Goal: Use online tool/utility: Use online tool/utility

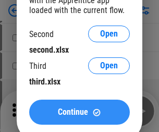
click at [79, 108] on span "Continue" at bounding box center [73, 112] width 30 height 8
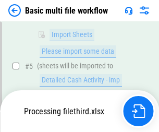
scroll to position [231, 0]
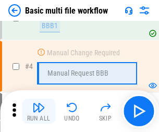
click at [39, 111] on img "button" at bounding box center [38, 107] width 13 height 13
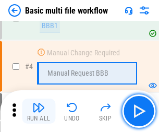
scroll to position [111, 0]
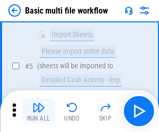
click at [39, 111] on img "button" at bounding box center [38, 107] width 13 height 13
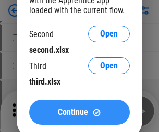
click at [79, 112] on span "Continue" at bounding box center [73, 112] width 30 height 8
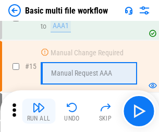
click at [39, 111] on img "button" at bounding box center [38, 107] width 13 height 13
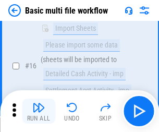
click at [39, 111] on img "button" at bounding box center [38, 107] width 13 height 13
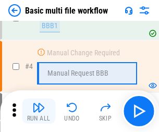
click at [39, 111] on img "button" at bounding box center [38, 107] width 13 height 13
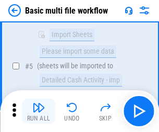
click at [39, 111] on img "button" at bounding box center [38, 107] width 13 height 13
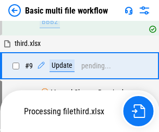
scroll to position [288, 0]
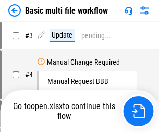
scroll to position [42, 0]
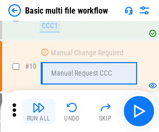
click at [39, 111] on img "button" at bounding box center [38, 107] width 13 height 13
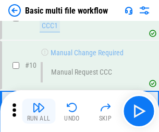
click at [39, 111] on img "button" at bounding box center [38, 107] width 13 height 13
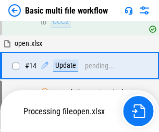
scroll to position [545, 0]
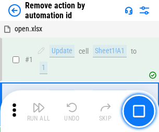
scroll to position [39, 0]
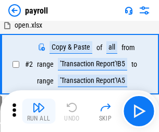
click at [39, 111] on img "button" at bounding box center [38, 107] width 13 height 13
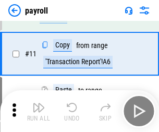
scroll to position [76, 0]
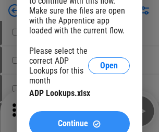
click at [79, 119] on span "Continue" at bounding box center [73, 123] width 30 height 8
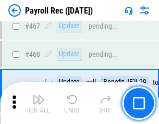
scroll to position [5553, 0]
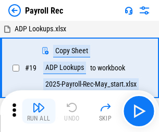
click at [39, 111] on img "button" at bounding box center [38, 107] width 13 height 13
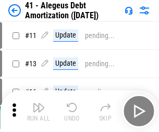
click at [39, 111] on img "button" at bounding box center [38, 107] width 13 height 13
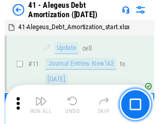
scroll to position [129, 0]
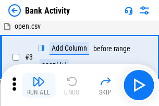
click at [39, 85] on img "button" at bounding box center [38, 81] width 13 height 13
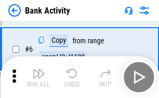
scroll to position [55, 0]
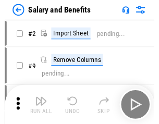
scroll to position [14, 0]
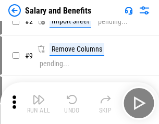
click at [39, 103] on img "button" at bounding box center [38, 99] width 13 height 13
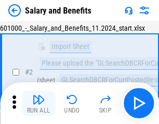
click at [39, 103] on img "button" at bounding box center [38, 99] width 13 height 13
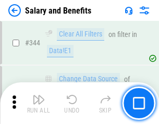
scroll to position [4878, 0]
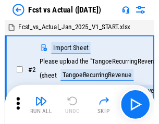
scroll to position [14, 0]
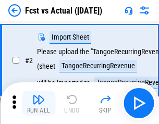
click at [39, 103] on img "button" at bounding box center [38, 99] width 13 height 13
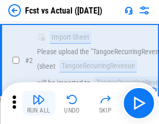
click at [39, 103] on img "button" at bounding box center [38, 99] width 13 height 13
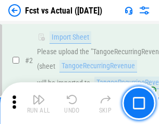
scroll to position [97, 0]
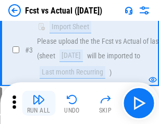
click at [39, 103] on img "button" at bounding box center [38, 99] width 13 height 13
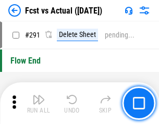
scroll to position [4931, 0]
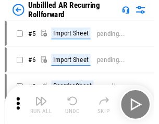
scroll to position [22, 0]
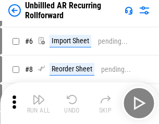
click at [39, 103] on img "button" at bounding box center [38, 99] width 13 height 13
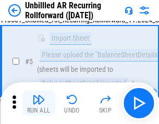
click at [39, 103] on img "button" at bounding box center [38, 99] width 13 height 13
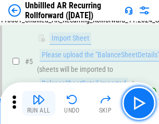
scroll to position [98, 0]
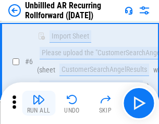
click at [39, 103] on img "button" at bounding box center [38, 99] width 13 height 13
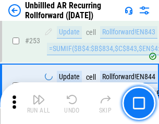
scroll to position [3539, 0]
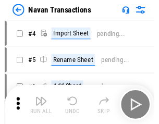
scroll to position [17, 0]
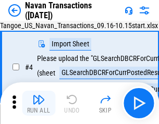
click at [39, 103] on img "button" at bounding box center [38, 99] width 13 height 13
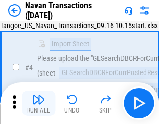
click at [39, 103] on img "button" at bounding box center [38, 99] width 13 height 13
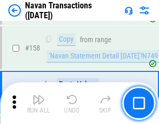
scroll to position [3378, 0]
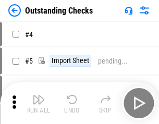
click at [39, 103] on img "button" at bounding box center [38, 99] width 13 height 13
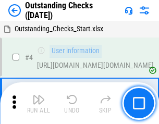
scroll to position [44, 0]
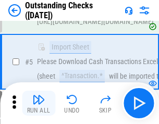
click at [39, 103] on img "button" at bounding box center [38, 99] width 13 height 13
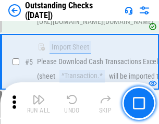
scroll to position [109, 0]
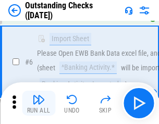
click at [39, 103] on img "button" at bounding box center [38, 99] width 13 height 13
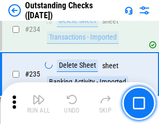
scroll to position [3164, 0]
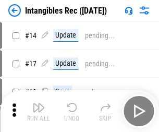
click at [39, 111] on img "button" at bounding box center [38, 107] width 13 height 13
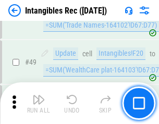
scroll to position [406, 0]
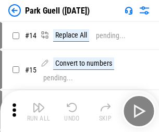
click at [39, 103] on img "button" at bounding box center [38, 107] width 13 height 13
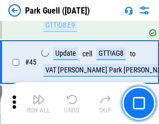
scroll to position [1303, 0]
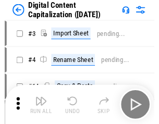
scroll to position [22, 0]
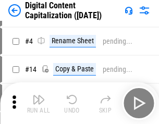
click at [39, 103] on img "button" at bounding box center [38, 99] width 13 height 13
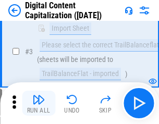
click at [39, 103] on img "button" at bounding box center [38, 99] width 13 height 13
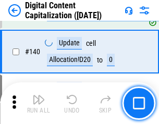
scroll to position [1097, 0]
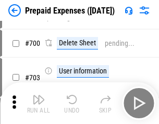
click at [39, 103] on img "button" at bounding box center [38, 99] width 13 height 13
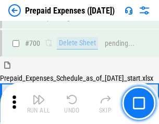
scroll to position [2803, 0]
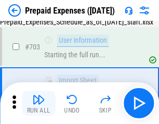
click at [39, 103] on img "button" at bounding box center [38, 99] width 13 height 13
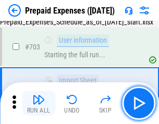
scroll to position [2865, 0]
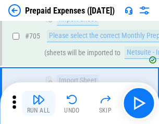
click at [39, 103] on img "button" at bounding box center [38, 99] width 13 height 13
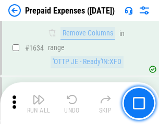
scroll to position [10144, 0]
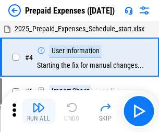
click at [39, 111] on img "button" at bounding box center [38, 107] width 13 height 13
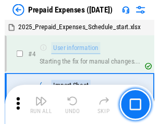
scroll to position [46, 0]
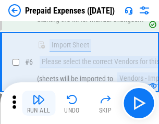
click at [39, 103] on img "button" at bounding box center [38, 99] width 13 height 13
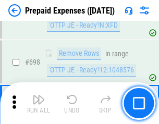
scroll to position [3628, 0]
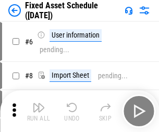
click at [39, 111] on img "button" at bounding box center [38, 107] width 13 height 13
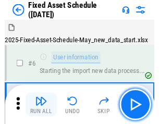
scroll to position [56, 0]
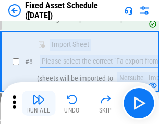
click at [39, 103] on img "button" at bounding box center [38, 99] width 13 height 13
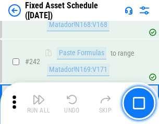
scroll to position [3227, 0]
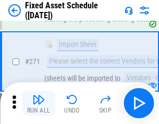
click at [39, 103] on img "button" at bounding box center [38, 99] width 13 height 13
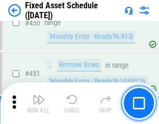
scroll to position [4658, 0]
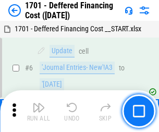
scroll to position [125, 0]
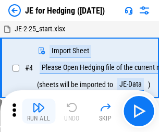
click at [39, 103] on img "button" at bounding box center [38, 107] width 13 height 13
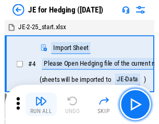
scroll to position [2, 0]
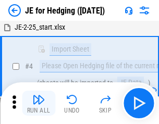
click at [39, 103] on img "button" at bounding box center [38, 99] width 13 height 13
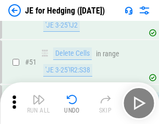
scroll to position [675, 0]
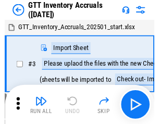
scroll to position [2, 0]
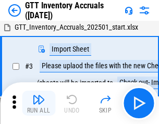
click at [39, 103] on img "button" at bounding box center [38, 99] width 13 height 13
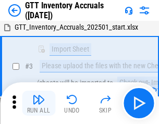
click at [39, 103] on img "button" at bounding box center [38, 99] width 13 height 13
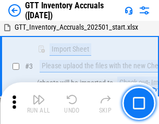
scroll to position [67, 0]
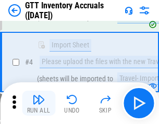
click at [39, 103] on img "button" at bounding box center [38, 99] width 13 height 13
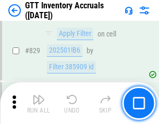
scroll to position [7908, 0]
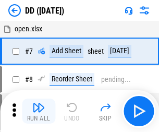
click at [39, 111] on img "button" at bounding box center [38, 107] width 13 height 13
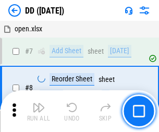
scroll to position [101, 0]
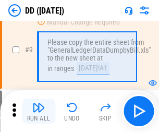
click at [39, 111] on img "button" at bounding box center [38, 107] width 13 height 13
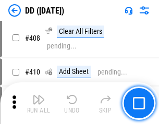
scroll to position [4662, 0]
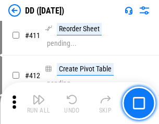
click at [39, 103] on img "button" at bounding box center [38, 99] width 13 height 13
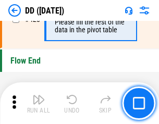
scroll to position [4987, 0]
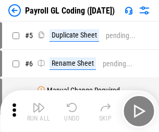
click at [39, 111] on img "button" at bounding box center [38, 107] width 13 height 13
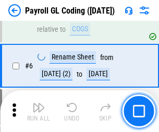
scroll to position [125, 0]
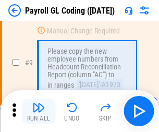
click at [39, 111] on img "button" at bounding box center [38, 107] width 13 height 13
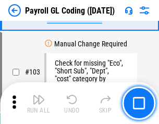
scroll to position [2444, 0]
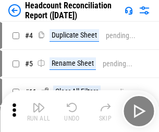
click at [39, 111] on img "button" at bounding box center [38, 107] width 13 height 13
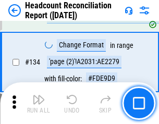
scroll to position [1252, 0]
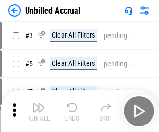
click at [39, 111] on img "button" at bounding box center [38, 107] width 13 height 13
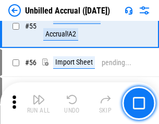
scroll to position [1088, 0]
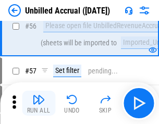
click at [39, 103] on img "button" at bounding box center [38, 99] width 13 height 13
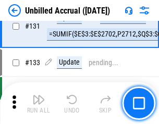
scroll to position [3103, 0]
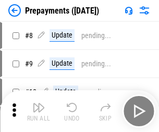
click at [39, 111] on img "button" at bounding box center [38, 107] width 13 height 13
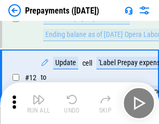
scroll to position [65, 0]
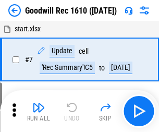
scroll to position [178, 0]
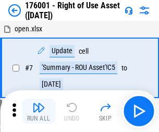
click at [39, 111] on img "button" at bounding box center [38, 107] width 13 height 13
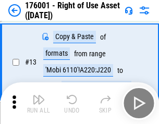
scroll to position [67, 0]
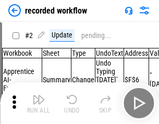
click at [39, 103] on img "button" at bounding box center [38, 99] width 13 height 13
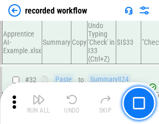
scroll to position [3257, 0]
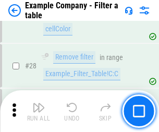
scroll to position [953, 0]
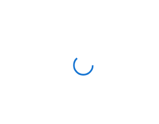
scroll to position [16, 0]
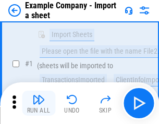
click at [39, 103] on img "button" at bounding box center [38, 99] width 13 height 13
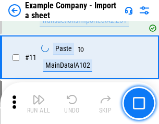
scroll to position [230, 0]
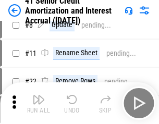
click at [39, 103] on img "button" at bounding box center [38, 99] width 13 height 13
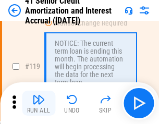
click at [39, 103] on img "button" at bounding box center [38, 99] width 13 height 13
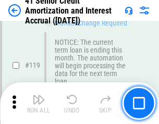
scroll to position [983, 0]
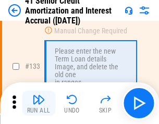
click at [39, 103] on img "button" at bounding box center [38, 99] width 13 height 13
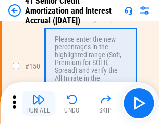
click at [39, 103] on img "button" at bounding box center [38, 99] width 13 height 13
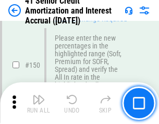
scroll to position [1198, 0]
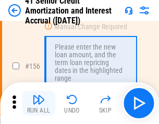
click at [39, 103] on img "button" at bounding box center [38, 99] width 13 height 13
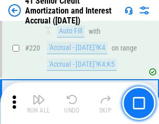
scroll to position [2333, 0]
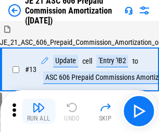
click at [39, 103] on img "button" at bounding box center [38, 107] width 13 height 13
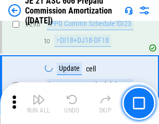
scroll to position [1917, 0]
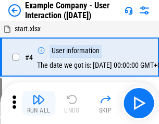
click at [39, 103] on img "button" at bounding box center [38, 99] width 13 height 13
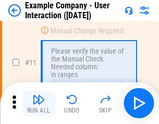
click at [39, 103] on img "button" at bounding box center [38, 99] width 13 height 13
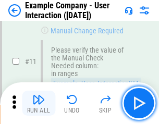
scroll to position [226, 0]
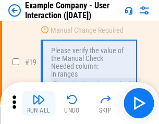
click at [39, 103] on img "button" at bounding box center [38, 99] width 13 height 13
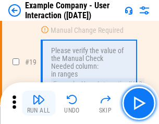
click at [39, 103] on img "button" at bounding box center [38, 99] width 13 height 13
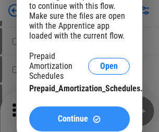
click at [79, 119] on span "Continue" at bounding box center [73, 119] width 30 height 8
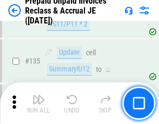
scroll to position [1350, 0]
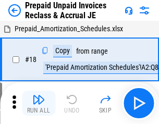
click at [39, 103] on img "button" at bounding box center [38, 99] width 13 height 13
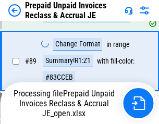
scroll to position [850, 0]
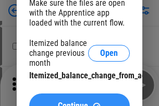
click at [79, 102] on span "Continue" at bounding box center [73, 106] width 30 height 8
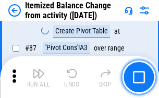
scroll to position [1019, 0]
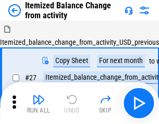
scroll to position [16, 0]
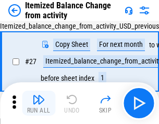
click at [39, 103] on img "button" at bounding box center [38, 99] width 13 height 13
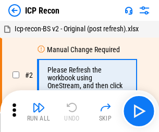
scroll to position [5, 0]
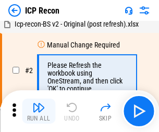
click at [39, 111] on img "button" at bounding box center [38, 107] width 13 height 13
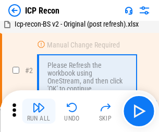
click at [39, 111] on img "button" at bounding box center [38, 107] width 13 height 13
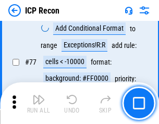
scroll to position [936, 0]
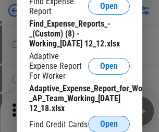
click at [109, 123] on span "Open" at bounding box center [109, 124] width 18 height 8
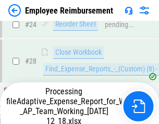
scroll to position [487, 0]
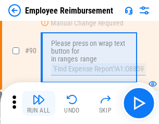
click at [39, 103] on img "button" at bounding box center [38, 99] width 13 height 13
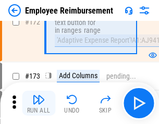
click at [39, 103] on img "button" at bounding box center [38, 99] width 13 height 13
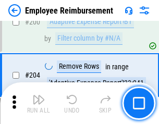
scroll to position [2636, 0]
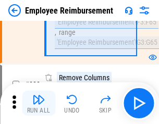
click at [39, 103] on img "button" at bounding box center [38, 99] width 13 height 13
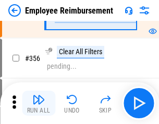
click at [39, 103] on img "button" at bounding box center [38, 99] width 13 height 13
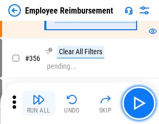
scroll to position [5551, 0]
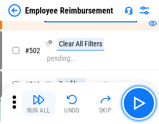
click at [39, 103] on img "button" at bounding box center [38, 99] width 13 height 13
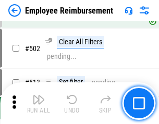
scroll to position [6622, 0]
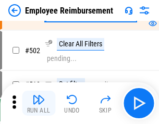
click at [39, 103] on img "button" at bounding box center [38, 99] width 13 height 13
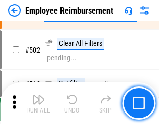
click at [39, 103] on img "button" at bounding box center [38, 99] width 13 height 13
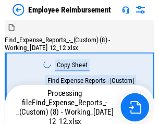
scroll to position [35, 0]
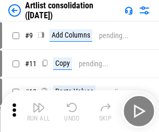
click at [39, 111] on img "button" at bounding box center [38, 107] width 13 height 13
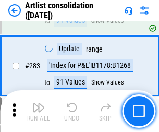
scroll to position [4309, 0]
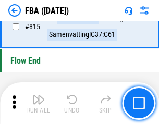
scroll to position [9327, 0]
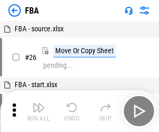
scroll to position [10, 0]
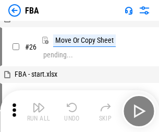
click at [39, 111] on img "button" at bounding box center [38, 107] width 13 height 13
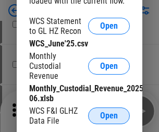
click at [109, 116] on span "Open" at bounding box center [109, 115] width 18 height 8
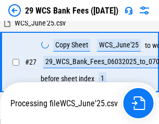
scroll to position [208, 0]
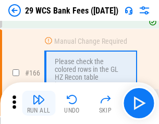
click at [39, 103] on img "button" at bounding box center [38, 99] width 13 height 13
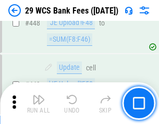
scroll to position [5045, 0]
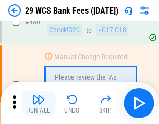
click at [39, 103] on img "button" at bounding box center [38, 99] width 13 height 13
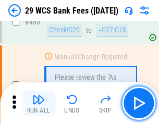
scroll to position [5372, 0]
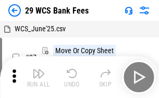
scroll to position [19, 0]
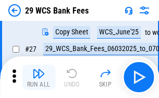
click at [39, 77] on img "button" at bounding box center [38, 73] width 13 height 13
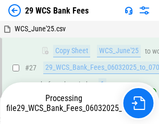
scroll to position [208, 0]
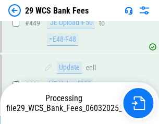
scroll to position [5086, 0]
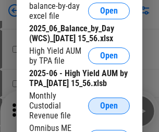
click at [109, 110] on span "Open" at bounding box center [109, 106] width 18 height 8
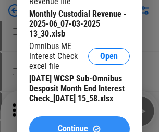
click at [79, 125] on span "Continue" at bounding box center [73, 129] width 30 height 8
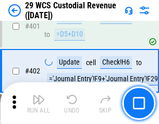
scroll to position [4826, 0]
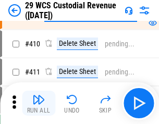
click at [39, 103] on img "button" at bounding box center [38, 99] width 13 height 13
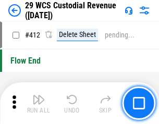
scroll to position [4976, 0]
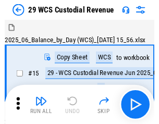
scroll to position [25, 0]
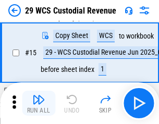
click at [39, 103] on img "button" at bounding box center [38, 99] width 13 height 13
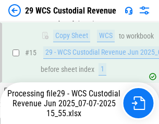
scroll to position [236, 0]
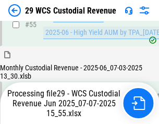
scroll to position [1088, 0]
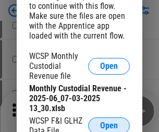
click at [109, 123] on span "Open" at bounding box center [109, 125] width 18 height 8
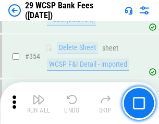
scroll to position [3463, 0]
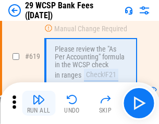
click at [39, 103] on img "button" at bounding box center [38, 99] width 13 height 13
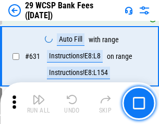
scroll to position [6005, 0]
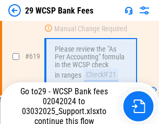
scroll to position [5801, 0]
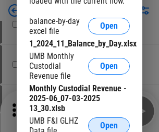
click at [109, 123] on span "Open" at bounding box center [109, 125] width 18 height 8
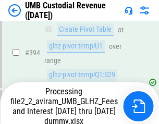
scroll to position [3838, 0]
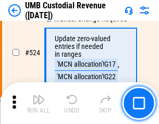
click at [39, 103] on img "button" at bounding box center [38, 99] width 13 height 13
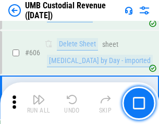
scroll to position [6014, 0]
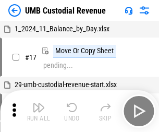
click at [39, 111] on img "button" at bounding box center [38, 107] width 13 height 13
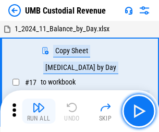
scroll to position [8, 0]
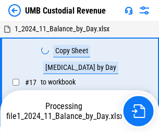
scroll to position [8, 0]
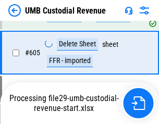
scroll to position [5990, 0]
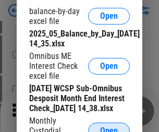
click at [109, 127] on span "Open" at bounding box center [109, 131] width 18 height 8
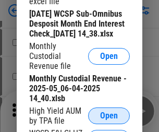
click at [109, 120] on span "Open" at bounding box center [109, 115] width 18 height 8
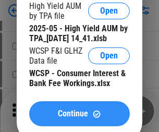
click at [79, 118] on span "Continue" at bounding box center [73, 113] width 30 height 8
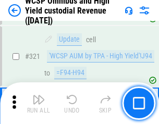
scroll to position [4056, 0]
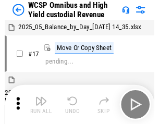
scroll to position [6, 0]
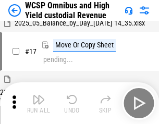
click at [39, 103] on img "button" at bounding box center [38, 99] width 13 height 13
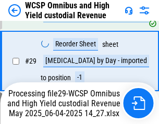
scroll to position [217, 0]
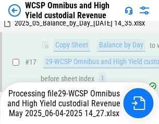
scroll to position [217, 0]
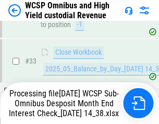
scroll to position [516, 0]
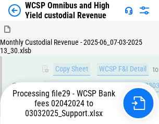
scroll to position [6354, 0]
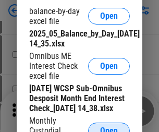
click at [109, 127] on span "Open" at bounding box center [109, 131] width 18 height 8
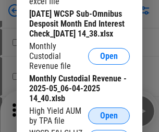
click at [109, 120] on span "Open" at bounding box center [109, 115] width 18 height 8
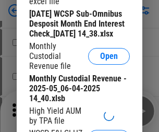
scroll to position [200, 0]
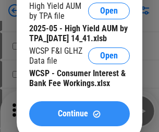
click at [79, 118] on span "Continue" at bounding box center [73, 113] width 30 height 8
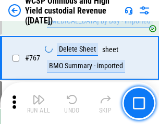
scroll to position [8490, 0]
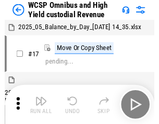
scroll to position [6, 0]
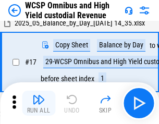
click at [39, 103] on img "button" at bounding box center [38, 99] width 13 height 13
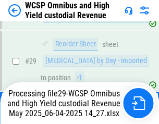
scroll to position [217, 0]
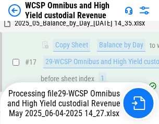
scroll to position [217, 0]
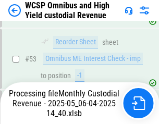
scroll to position [762, 0]
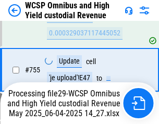
scroll to position [8376, 0]
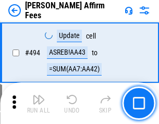
scroll to position [2833, 0]
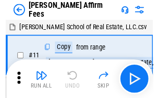
scroll to position [10, 0]
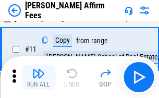
click at [39, 77] on img "button" at bounding box center [38, 73] width 13 height 13
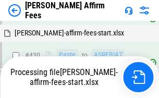
scroll to position [2320, 0]
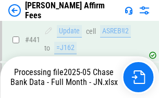
scroll to position [2733, 0]
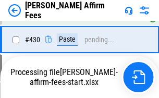
scroll to position [2267, 0]
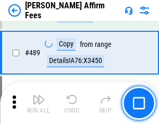
scroll to position [2720, 0]
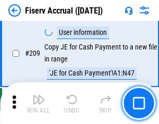
scroll to position [3236, 0]
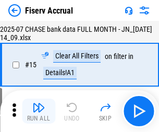
click at [39, 111] on img "button" at bounding box center [38, 107] width 13 height 13
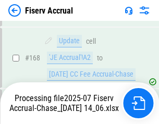
scroll to position [2741, 0]
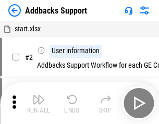
click at [39, 103] on img "button" at bounding box center [38, 99] width 13 height 13
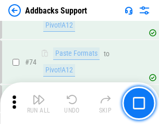
scroll to position [759, 0]
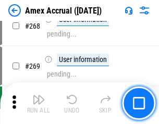
scroll to position [3051, 0]
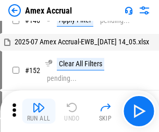
click at [39, 111] on img "button" at bounding box center [38, 107] width 13 height 13
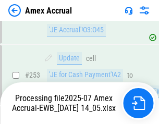
scroll to position [3105, 0]
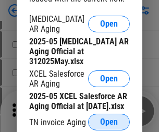
click at [109, 119] on span "Open" at bounding box center [109, 122] width 18 height 8
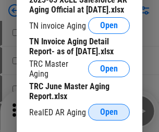
click at [109, 109] on span "Open" at bounding box center [109, 112] width 18 height 8
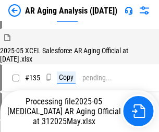
scroll to position [397, 0]
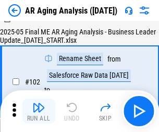
click at [39, 111] on img "button" at bounding box center [38, 107] width 13 height 13
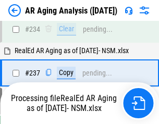
scroll to position [1615, 0]
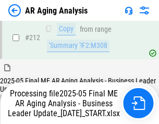
scroll to position [1603, 0]
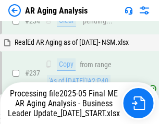
scroll to position [1646, 0]
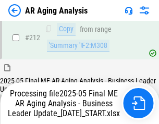
scroll to position [1603, 0]
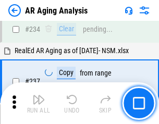
scroll to position [1603, 0]
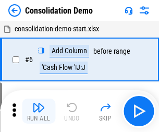
click at [39, 111] on img "button" at bounding box center [38, 107] width 13 height 13
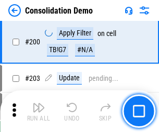
scroll to position [3267, 0]
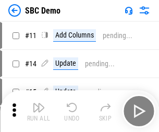
click at [39, 111] on img "button" at bounding box center [38, 107] width 13 height 13
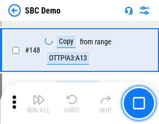
scroll to position [1835, 0]
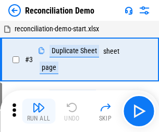
click at [39, 111] on img "button" at bounding box center [38, 107] width 13 height 13
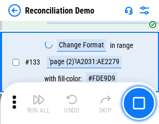
scroll to position [1237, 0]
